Goal: Book appointment/travel/reservation

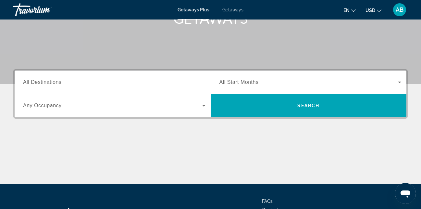
scroll to position [130, 0]
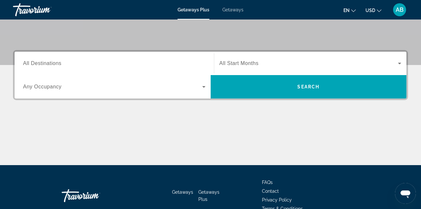
click at [51, 65] on span "All Destinations" at bounding box center [42, 63] width 38 height 6
click at [51, 65] on input "Destination All Destinations" at bounding box center [114, 64] width 182 height 8
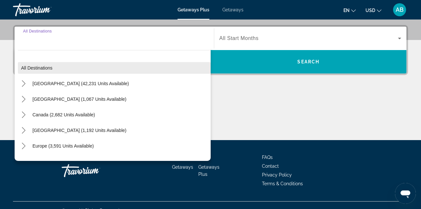
scroll to position [159, 0]
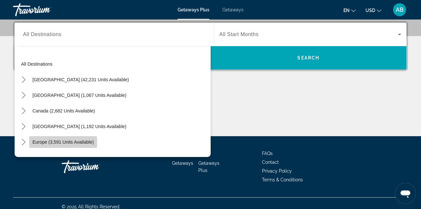
click at [62, 141] on span "Europe (3,591 units available)" at bounding box center [62, 141] width 61 height 5
type input "**********"
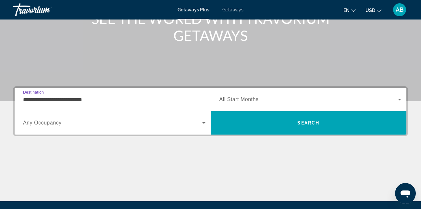
click at [234, 99] on span "All Start Months" at bounding box center [238, 99] width 39 height 6
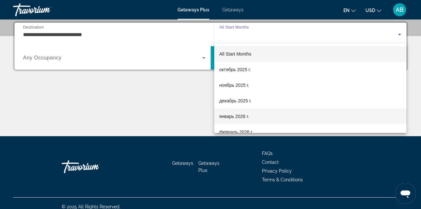
click at [233, 117] on span "январь 2026 г." at bounding box center [234, 116] width 30 height 8
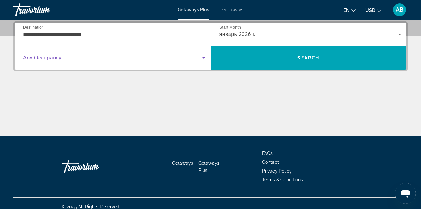
click at [87, 56] on span "Search widget" at bounding box center [112, 58] width 179 height 8
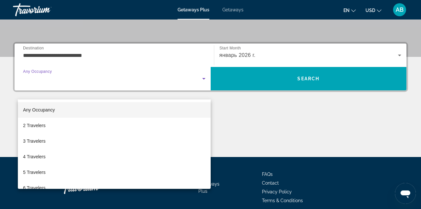
scroll to position [126, 0]
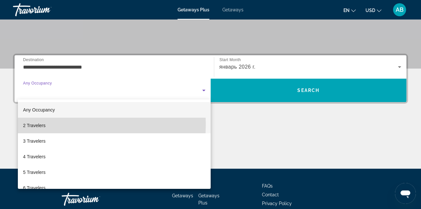
click at [39, 124] on span "2 Travelers" at bounding box center [34, 125] width 22 height 8
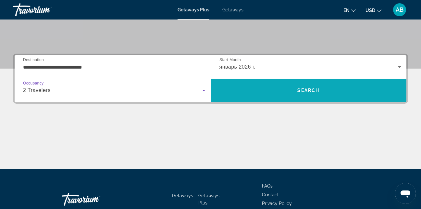
click at [283, 89] on span "Search" at bounding box center [309, 90] width 196 height 16
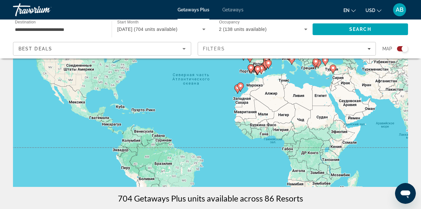
scroll to position [32, 0]
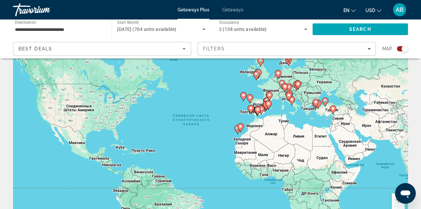
click at [239, 127] on image "Main content" at bounding box center [241, 126] width 4 height 4
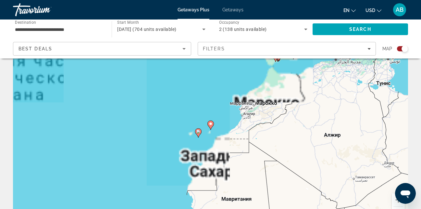
click at [210, 124] on image "Main content" at bounding box center [211, 124] width 4 height 4
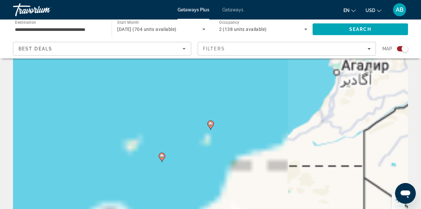
click at [211, 124] on image "Main content" at bounding box center [211, 124] width 4 height 4
type input "**********"
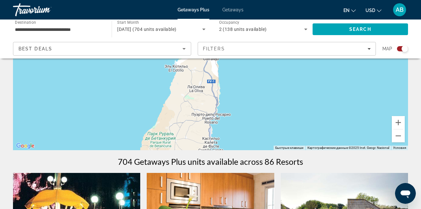
scroll to position [0, 0]
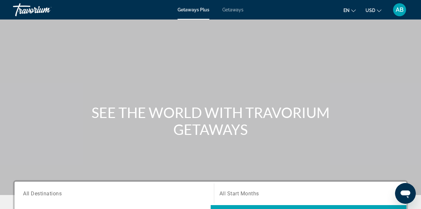
click at [228, 12] on span "Getaways" at bounding box center [232, 9] width 21 height 5
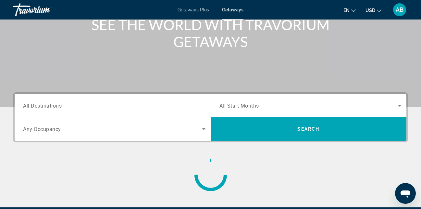
scroll to position [97, 0]
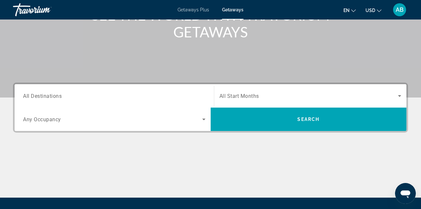
click at [72, 97] on input "Destination All Destinations" at bounding box center [114, 96] width 182 height 8
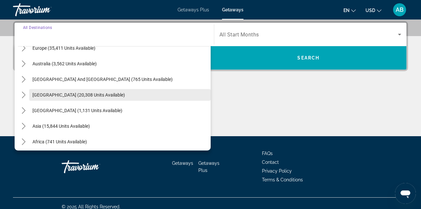
scroll to position [40, 0]
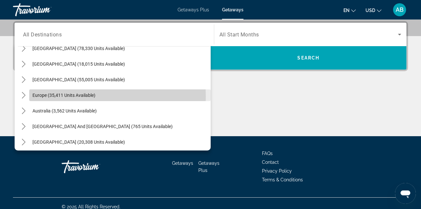
click at [48, 96] on span "Europe (35,411 units available)" at bounding box center [63, 94] width 63 height 5
type input "**********"
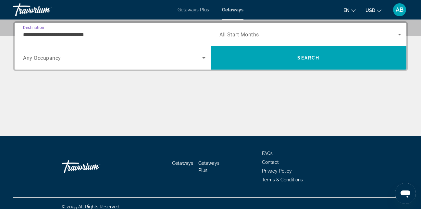
click at [231, 32] on span "All Start Months" at bounding box center [239, 34] width 40 height 6
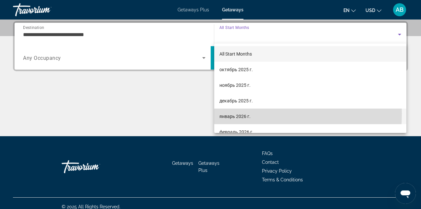
click at [235, 114] on span "январь 2026 г." at bounding box center [234, 116] width 31 height 8
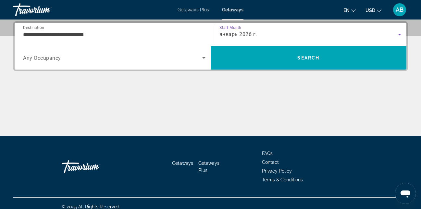
click at [64, 60] on span "Search widget" at bounding box center [112, 58] width 179 height 8
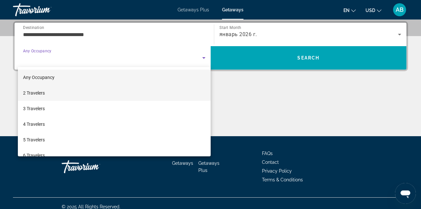
click at [43, 91] on span "2 Travelers" at bounding box center [34, 93] width 22 height 8
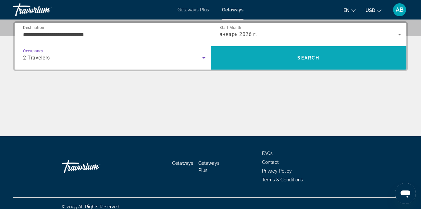
click at [263, 52] on span "Search" at bounding box center [309, 58] width 196 height 16
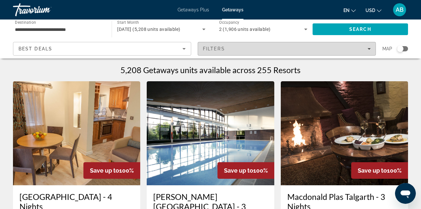
click at [237, 49] on div "Filters" at bounding box center [287, 48] width 168 height 5
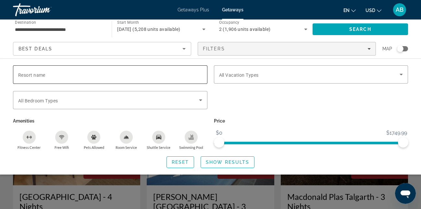
click at [137, 77] on input "Resort name" at bounding box center [110, 75] width 184 height 8
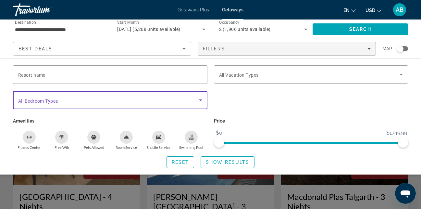
click at [61, 101] on span "Search widget" at bounding box center [108, 100] width 181 height 8
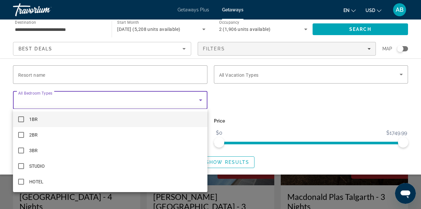
click at [248, 73] on div at bounding box center [210, 104] width 421 height 209
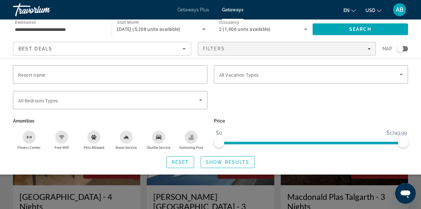
click at [248, 73] on span "All Vacation Types" at bounding box center [239, 74] width 40 height 5
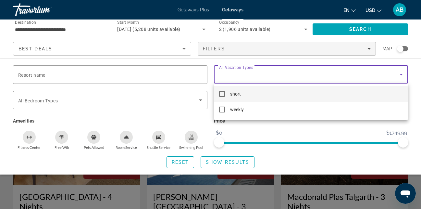
click at [180, 75] on div at bounding box center [210, 104] width 421 height 209
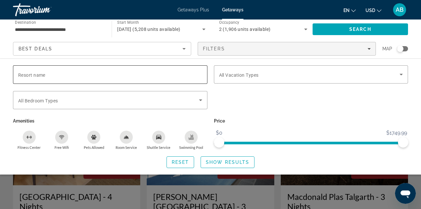
click at [178, 75] on input "Resort name" at bounding box center [110, 75] width 184 height 8
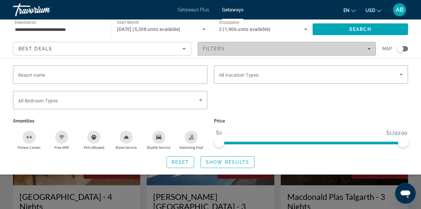
click at [225, 50] on span "Filters" at bounding box center [214, 48] width 22 height 5
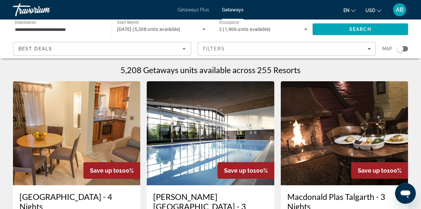
click at [180, 48] on icon "Sort by" at bounding box center [184, 49] width 8 height 8
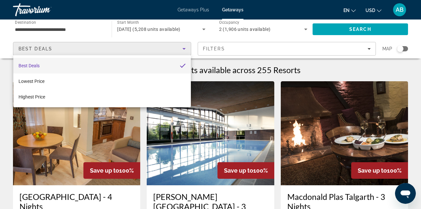
click at [180, 48] on div at bounding box center [210, 104] width 421 height 209
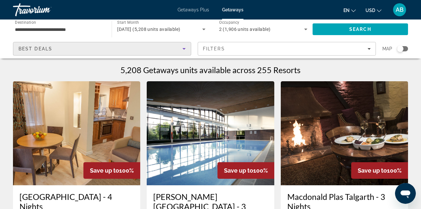
click at [167, 50] on div "Best Deals" at bounding box center [100, 49] width 164 height 8
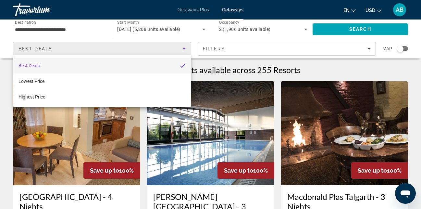
click at [124, 46] on div at bounding box center [210, 104] width 421 height 209
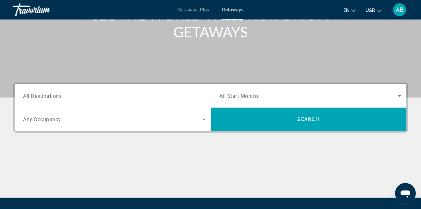
click at [58, 94] on span "All Destinations" at bounding box center [42, 95] width 39 height 6
click at [58, 94] on input "Destination All Destinations" at bounding box center [114, 96] width 182 height 8
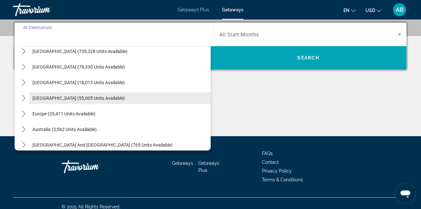
scroll to position [32, 0]
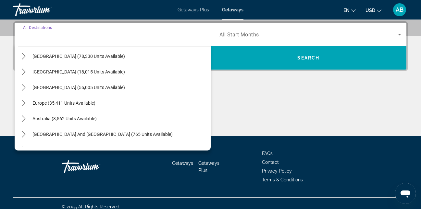
click at [69, 88] on span "[GEOGRAPHIC_DATA] (55,005 units available)" at bounding box center [78, 87] width 92 height 5
type input "**********"
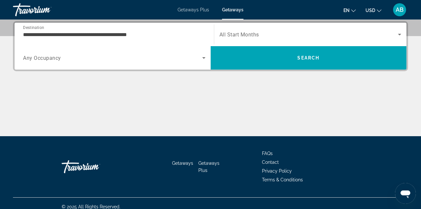
click at [247, 41] on div "Search widget" at bounding box center [310, 34] width 182 height 18
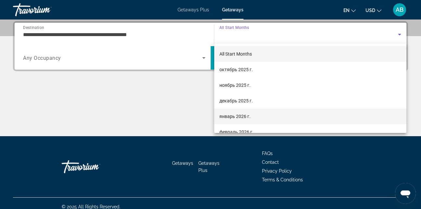
click at [234, 116] on span "январь 2026 г." at bounding box center [234, 116] width 31 height 8
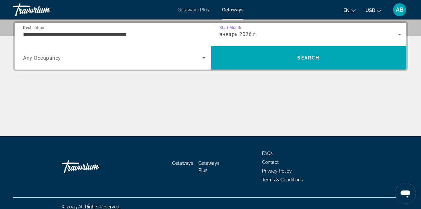
click at [96, 65] on div "Search widget" at bounding box center [114, 58] width 182 height 18
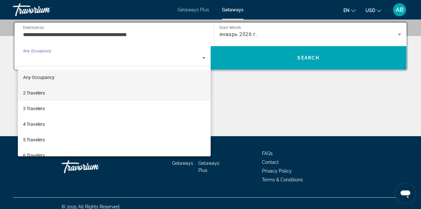
click at [46, 92] on mat-option "2 Travelers" at bounding box center [114, 93] width 193 height 16
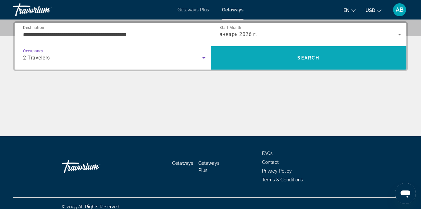
click at [280, 59] on span "Search" at bounding box center [309, 58] width 196 height 16
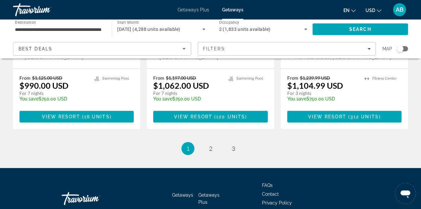
scroll to position [890, 0]
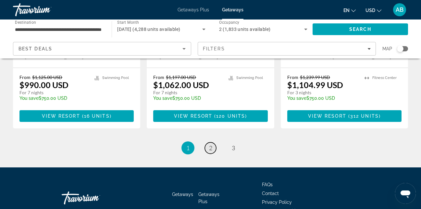
click at [209, 144] on span "2" at bounding box center [210, 147] width 3 height 7
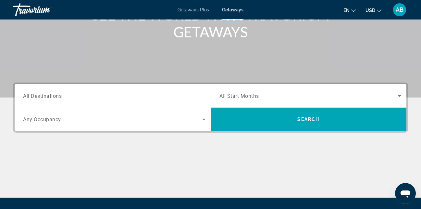
click at [91, 97] on input "Destination All Destinations" at bounding box center [114, 96] width 182 height 8
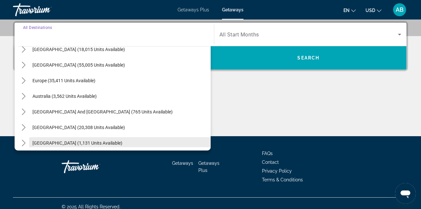
scroll to position [65, 0]
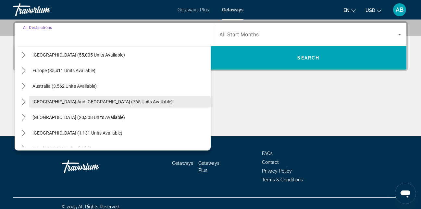
click at [92, 101] on span "[GEOGRAPHIC_DATA] and [GEOGRAPHIC_DATA] (765 units available)" at bounding box center [102, 101] width 140 height 5
type input "**********"
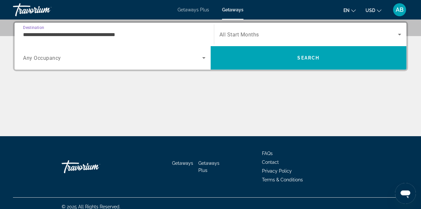
click at [249, 30] on div "Search widget" at bounding box center [310, 34] width 182 height 18
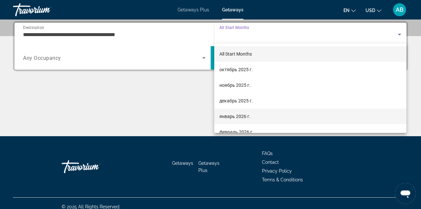
click at [235, 115] on span "январь 2026 г." at bounding box center [234, 116] width 31 height 8
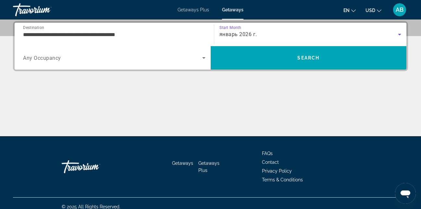
click at [88, 58] on span "Search widget" at bounding box center [112, 58] width 179 height 8
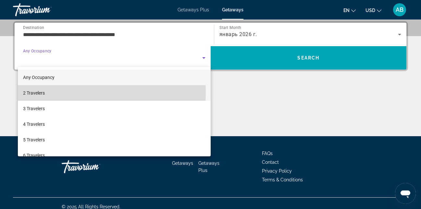
click at [51, 92] on mat-option "2 Travelers" at bounding box center [114, 93] width 193 height 16
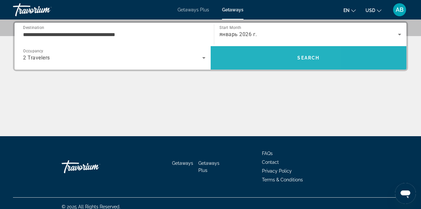
click at [250, 57] on span "Search" at bounding box center [309, 58] width 196 height 16
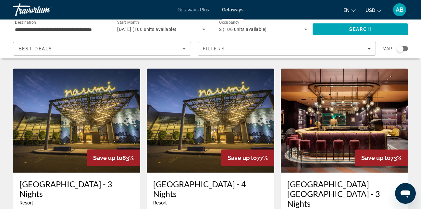
scroll to position [260, 0]
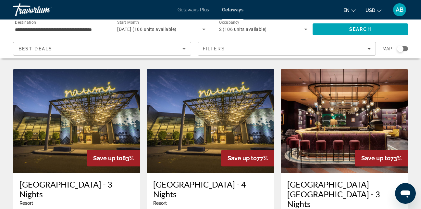
click at [104, 110] on img "Main content" at bounding box center [76, 121] width 127 height 104
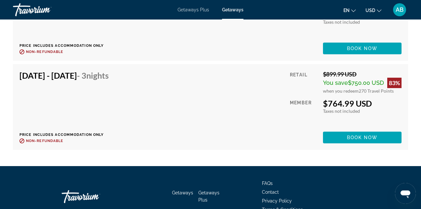
scroll to position [1427, 0]
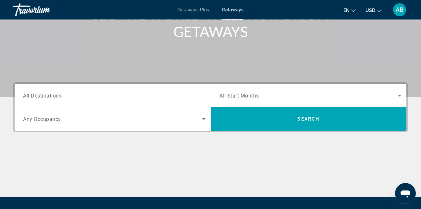
scroll to position [97, 0]
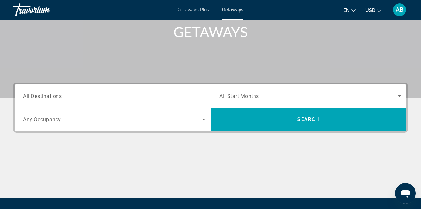
click at [148, 93] on input "Destination All Destinations" at bounding box center [114, 96] width 182 height 8
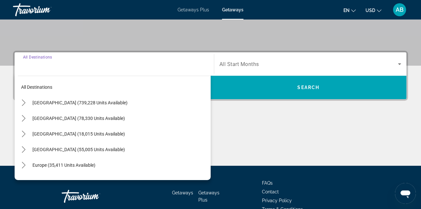
scroll to position [159, 0]
